Goal: Task Accomplishment & Management: Manage account settings

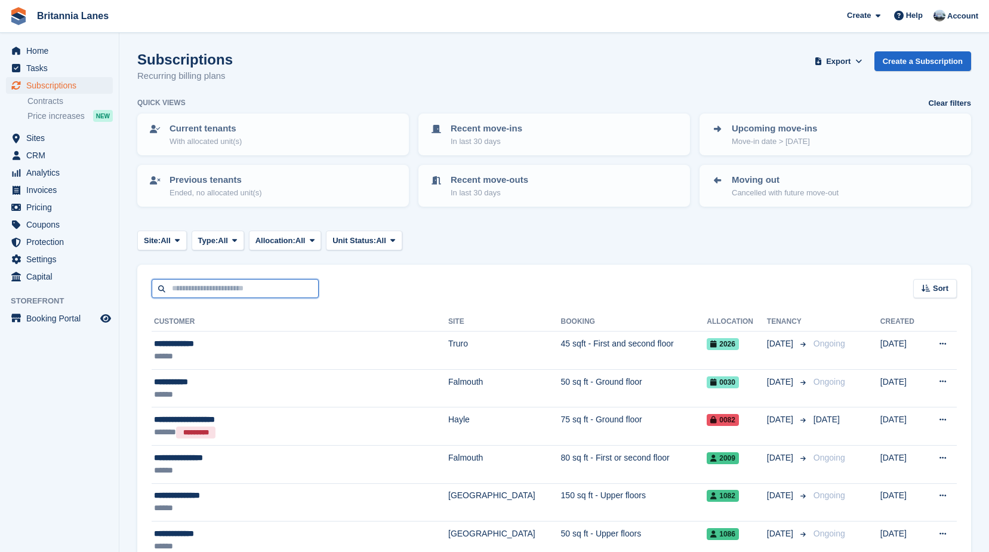
click at [199, 293] on input "text" at bounding box center [235, 289] width 167 height 20
type input "******"
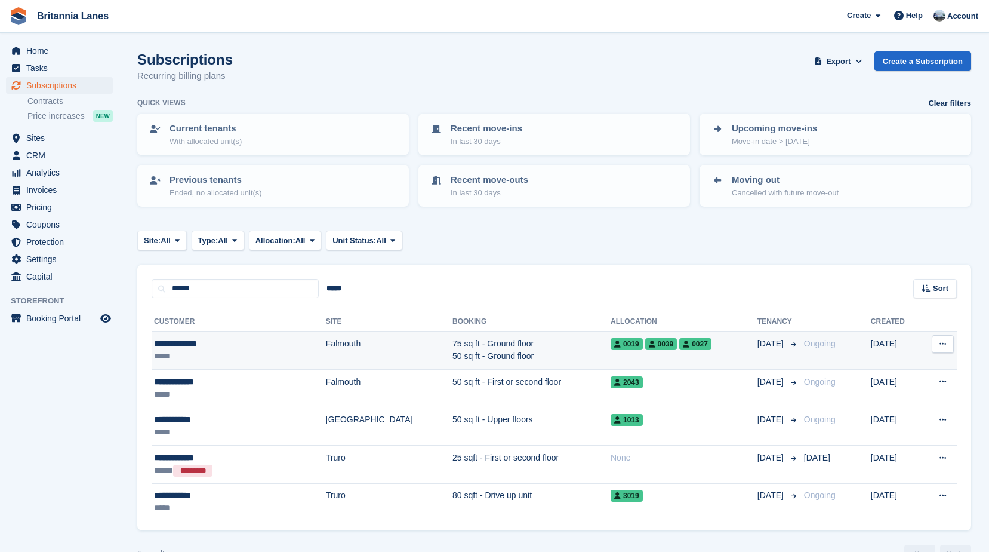
click at [243, 348] on div "**********" at bounding box center [213, 343] width 118 height 13
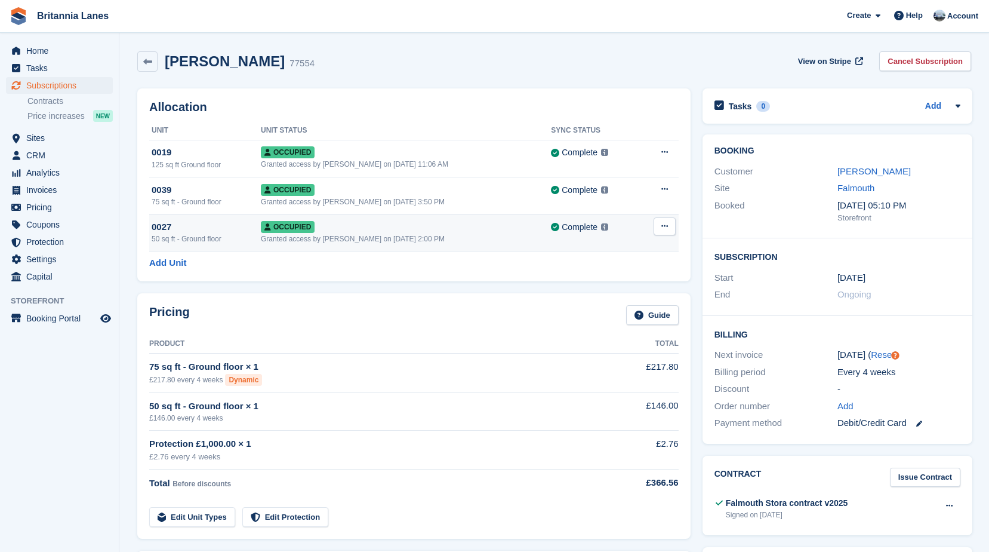
click at [654, 228] on button at bounding box center [665, 226] width 22 height 18
click at [604, 286] on p "Deallocate" at bounding box center [619, 291] width 104 height 16
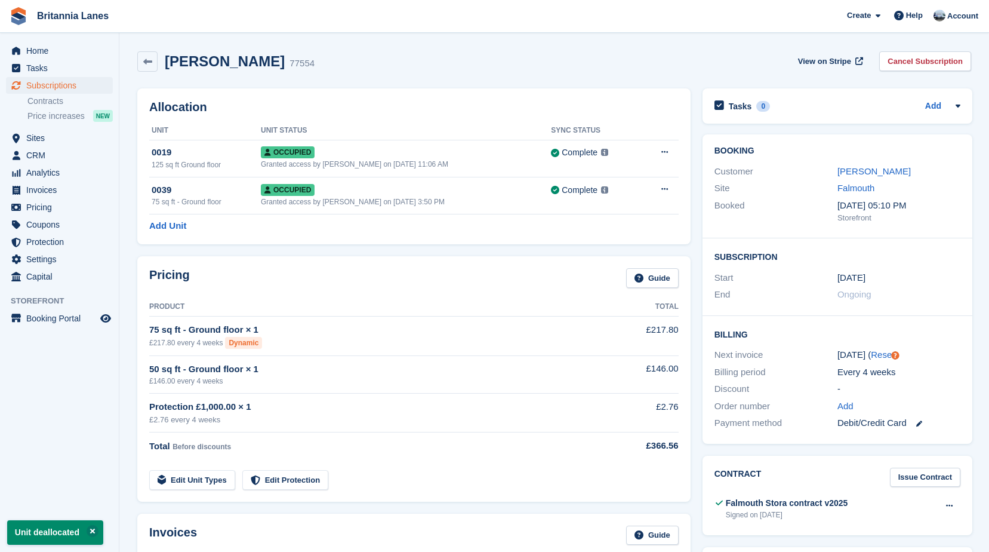
click at [312, 270] on div "Pricing Guide" at bounding box center [414, 281] width 530 height 27
click at [369, 78] on div "Kathryn Davies 77554 View on Stripe Cancel Subscription" at bounding box center [554, 63] width 846 height 37
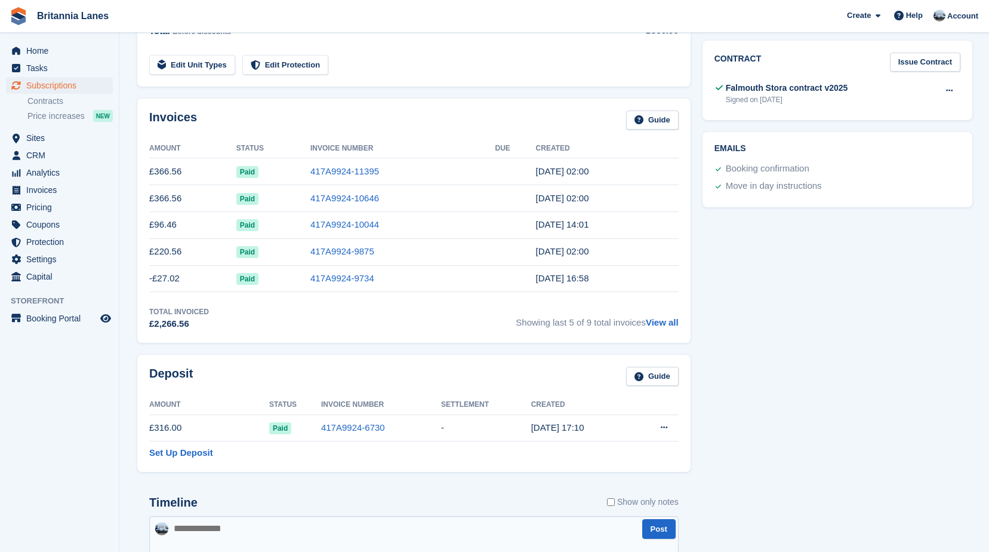
scroll to position [418, 0]
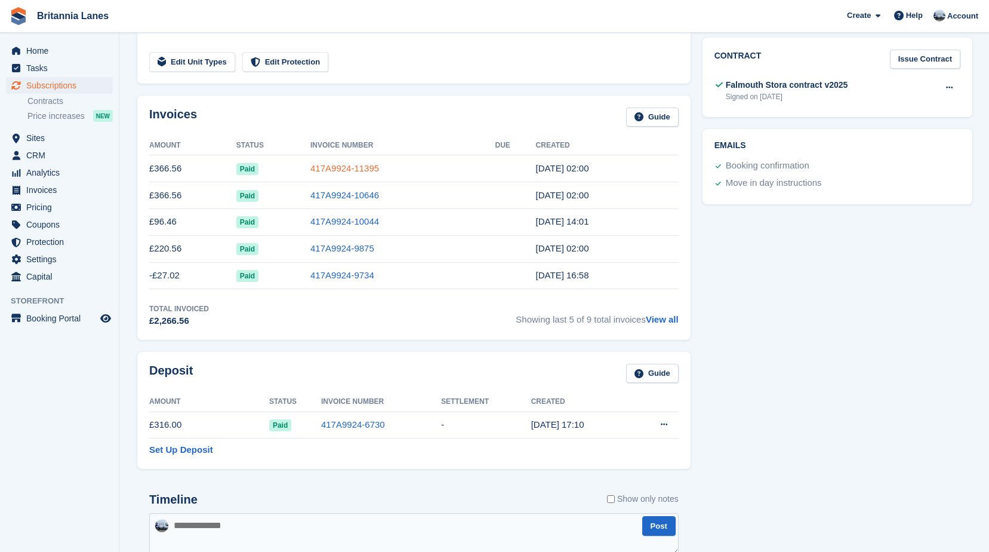
click at [359, 168] on link "417A9924-11395" at bounding box center [345, 168] width 69 height 10
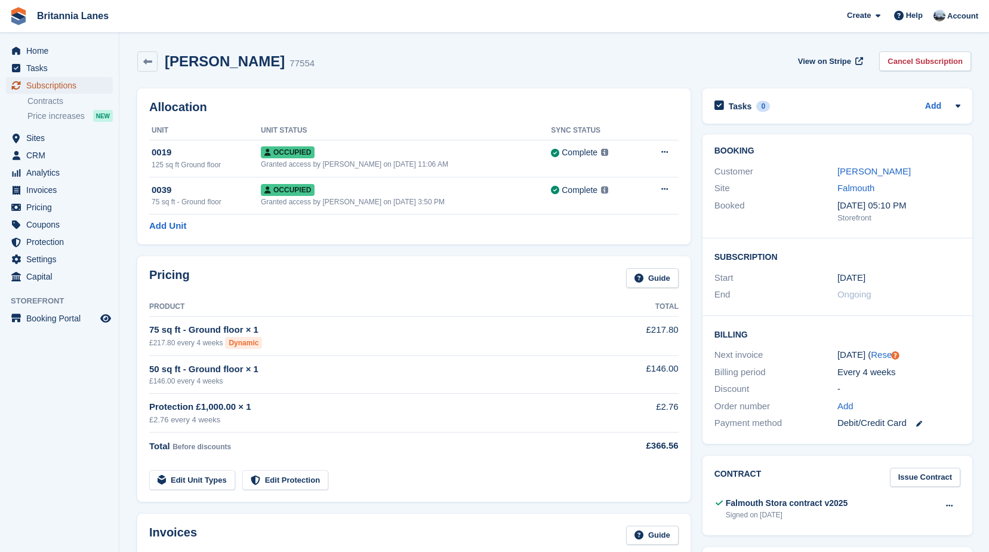
click at [73, 84] on span "Subscriptions" at bounding box center [62, 85] width 72 height 17
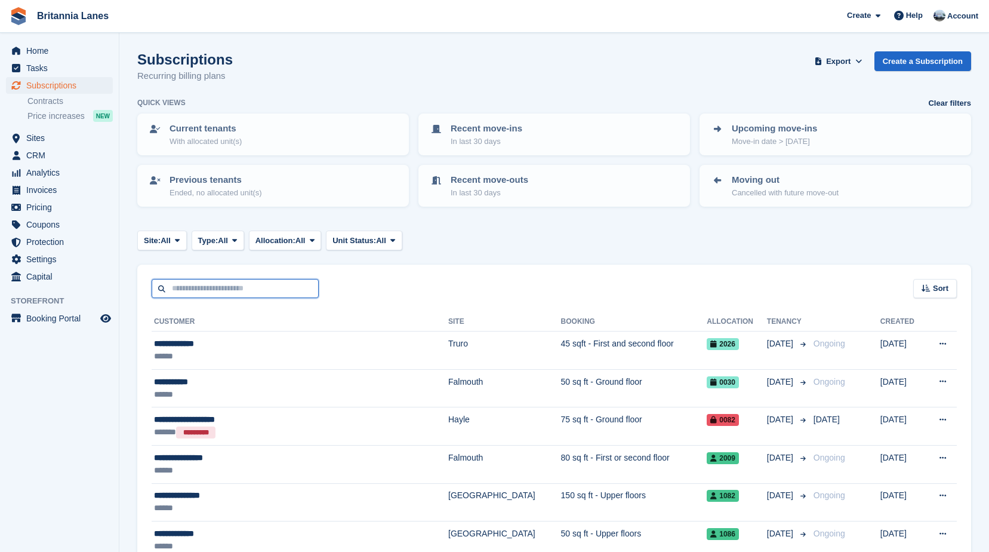
click at [192, 287] on input "text" at bounding box center [235, 289] width 167 height 20
type input "******"
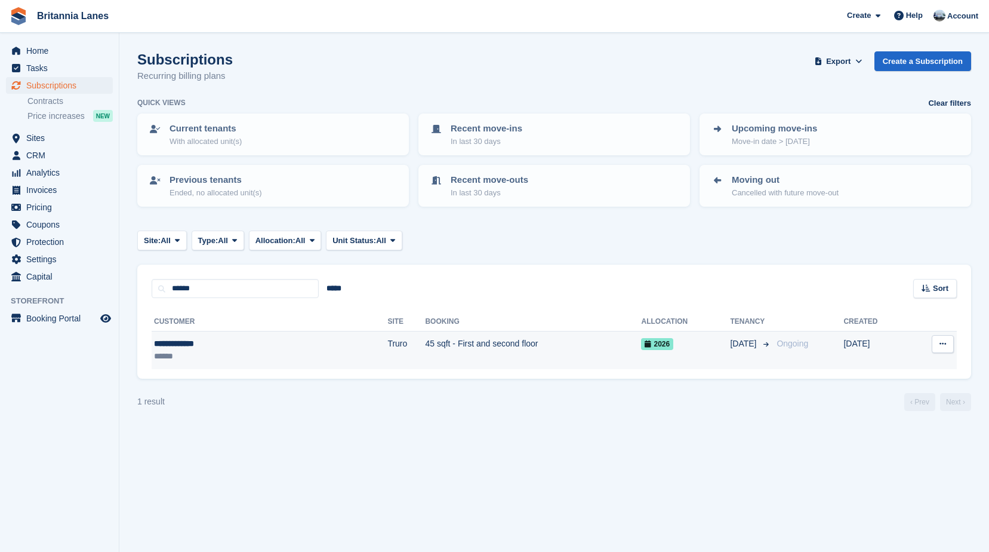
click at [244, 341] on div "**********" at bounding box center [214, 343] width 121 height 13
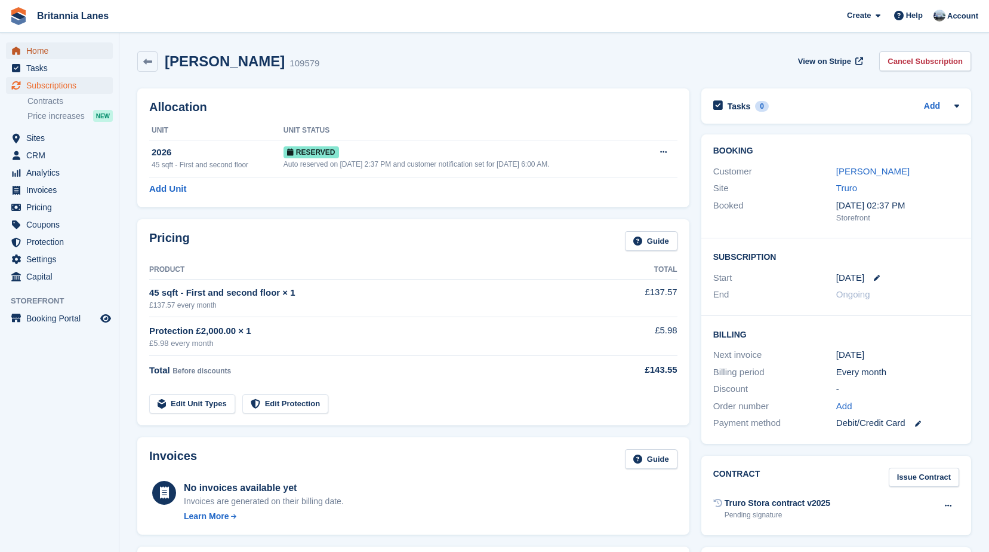
click at [78, 53] on span "Home" at bounding box center [62, 50] width 72 height 17
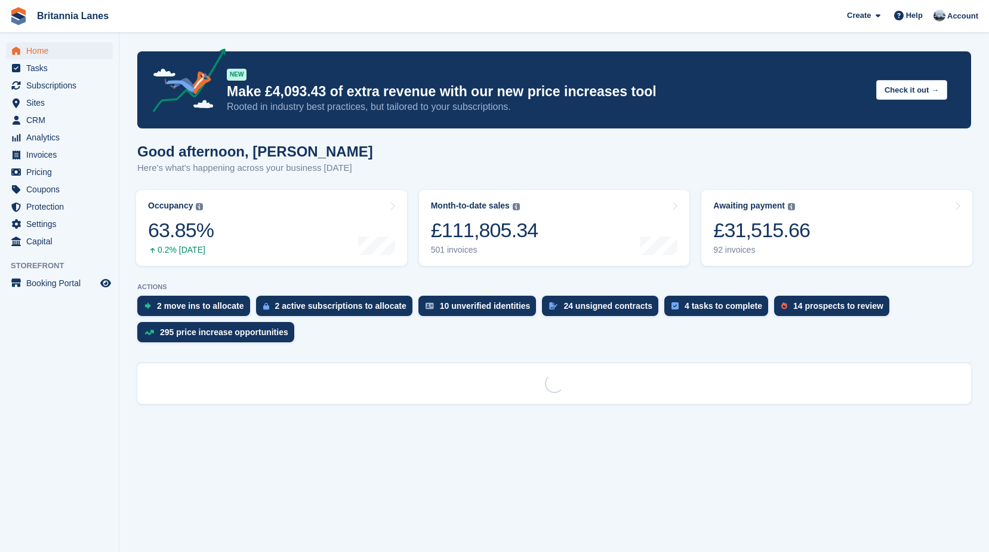
click at [324, 47] on section "NEW Make £4,093.43 of extra revenue with our new price increases tool Rooted in…" at bounding box center [554, 276] width 870 height 552
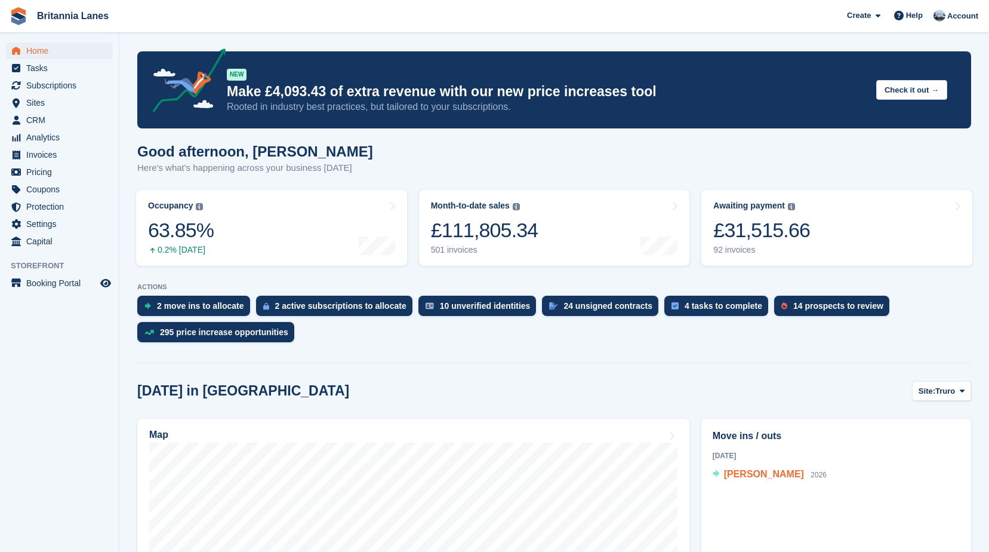
click at [758, 472] on span "[PERSON_NAME]" at bounding box center [764, 474] width 80 height 10
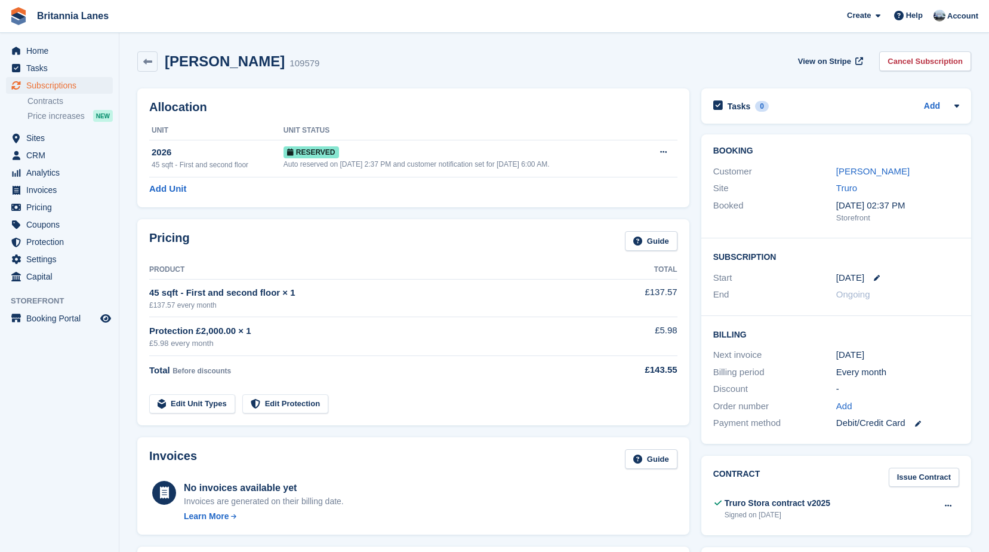
click at [340, 99] on div "Allocation Unit Unit Status 2026 45 sqft - First and second floor Reserved Auto…" at bounding box center [413, 147] width 552 height 119
drag, startPoint x: 285, startPoint y: 64, endPoint x: 164, endPoint y: 64, distance: 121.2
click at [164, 64] on div "[PERSON_NAME] 109579 View on Stripe Cancel Subscription" at bounding box center [554, 61] width 834 height 20
drag, startPoint x: 164, startPoint y: 64, endPoint x: 295, endPoint y: 84, distance: 132.8
click at [295, 84] on div "Allocation Unit Unit Status 2026 45 sqft - First and second floor Reserved Auto…" at bounding box center [413, 147] width 564 height 131
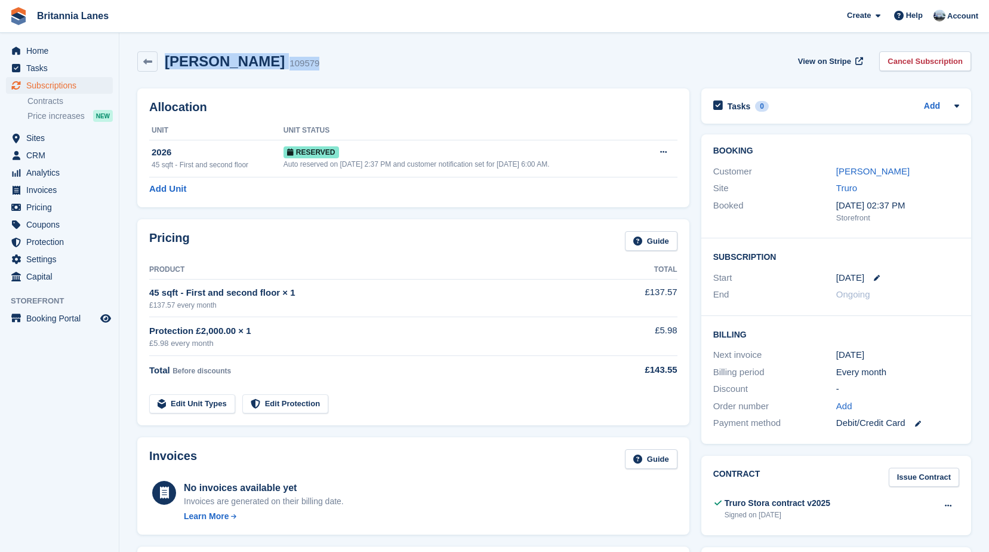
drag, startPoint x: 283, startPoint y: 65, endPoint x: 167, endPoint y: 70, distance: 116.5
click at [167, 70] on div "[PERSON_NAME] 109579 View on Stripe Cancel Subscription" at bounding box center [554, 61] width 834 height 20
drag, startPoint x: 167, startPoint y: 70, endPoint x: 320, endPoint y: 98, distance: 156.0
click at [320, 98] on div "Allocation Unit Unit Status 2026 45 sqft - First and second floor Reserved Auto…" at bounding box center [413, 147] width 552 height 119
click at [284, 71] on div "[PERSON_NAME] 109579 View on Stripe Cancel Subscription" at bounding box center [554, 61] width 834 height 20
